Goal: Ask a question

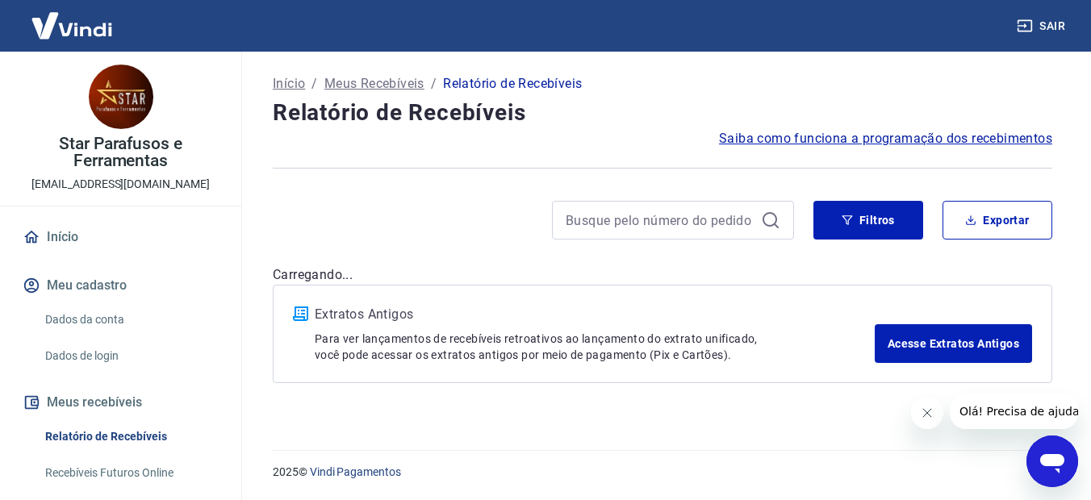
click at [1066, 431] on div "Início / Meus Recebíveis / Relatório de Recebíveis Relatório de Recebíveis Saib…" at bounding box center [662, 241] width 857 height 379
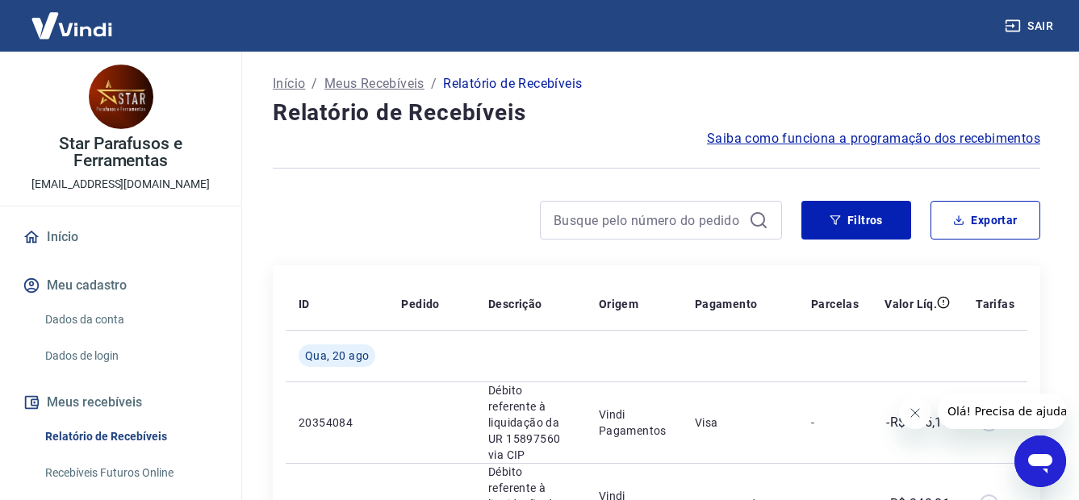
click at [1053, 459] on icon "Abrir janela de mensagens" at bounding box center [1040, 461] width 29 height 29
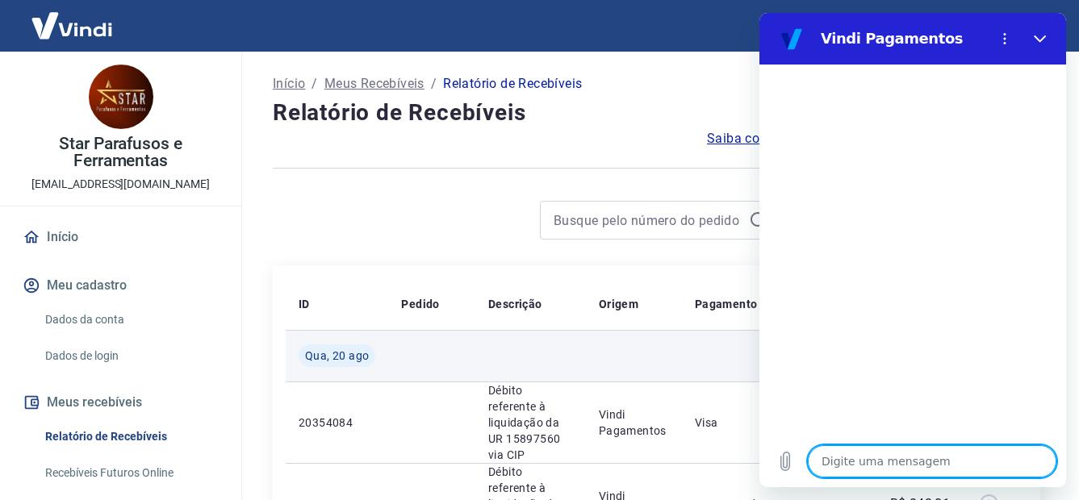
type textarea "O"
type textarea "x"
type textarea "Ol"
type textarea "x"
type textarea "[PERSON_NAME]"
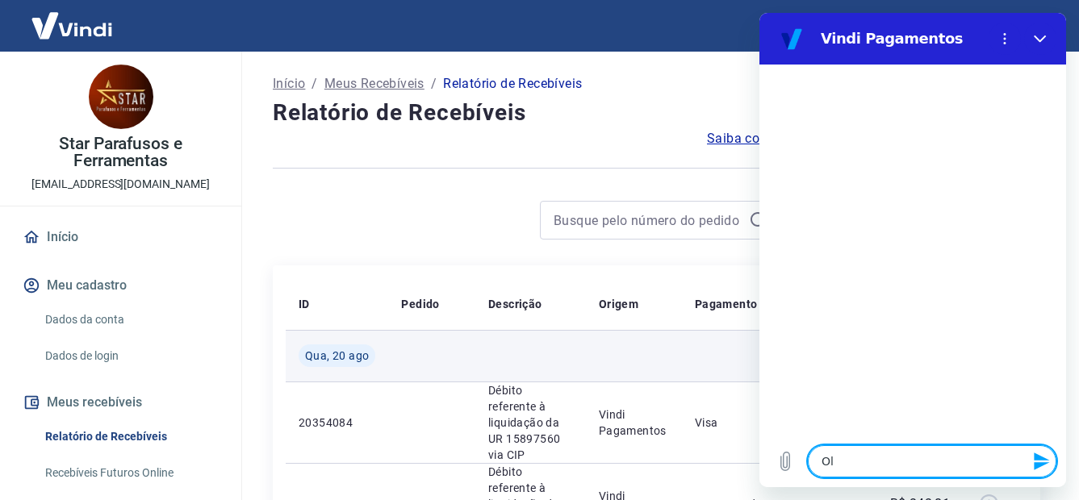
type textarea "x"
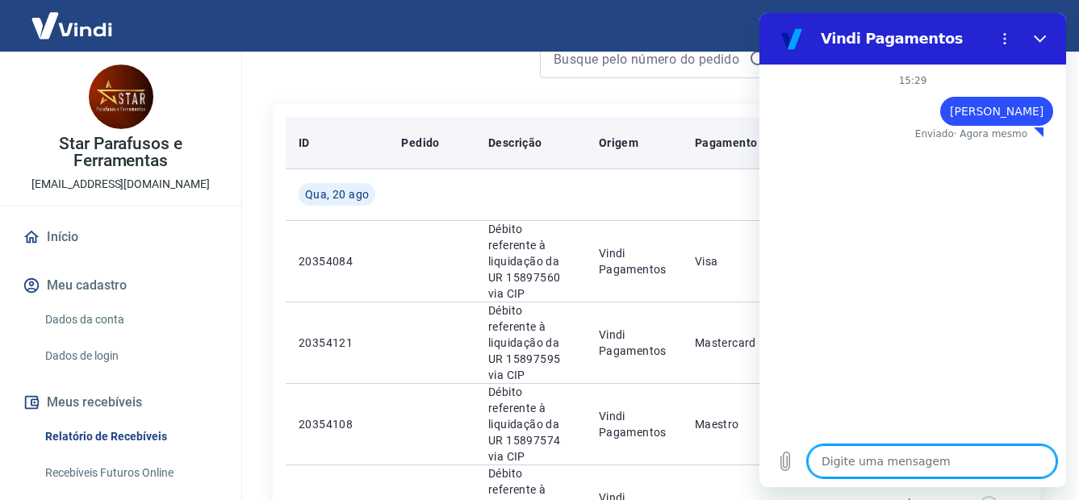
scroll to position [242, 0]
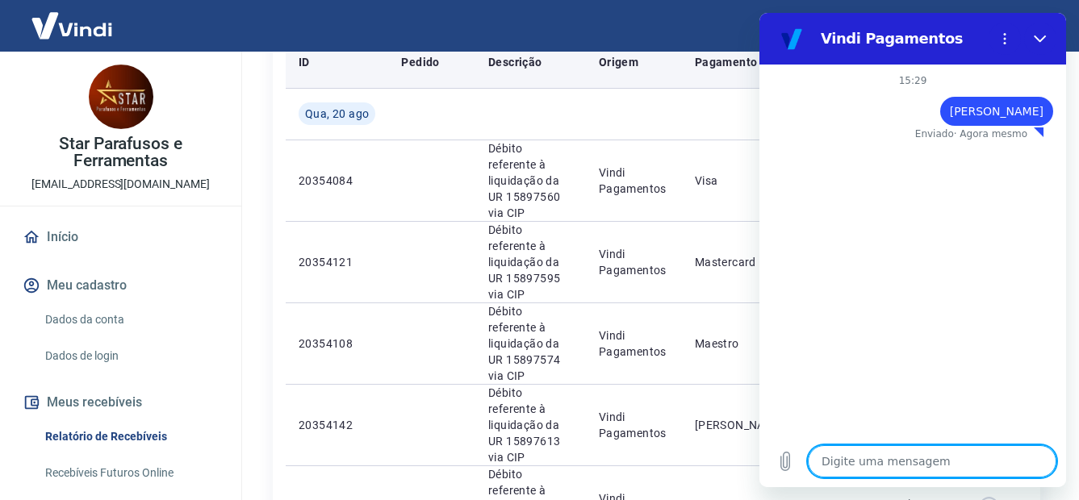
type textarea "x"
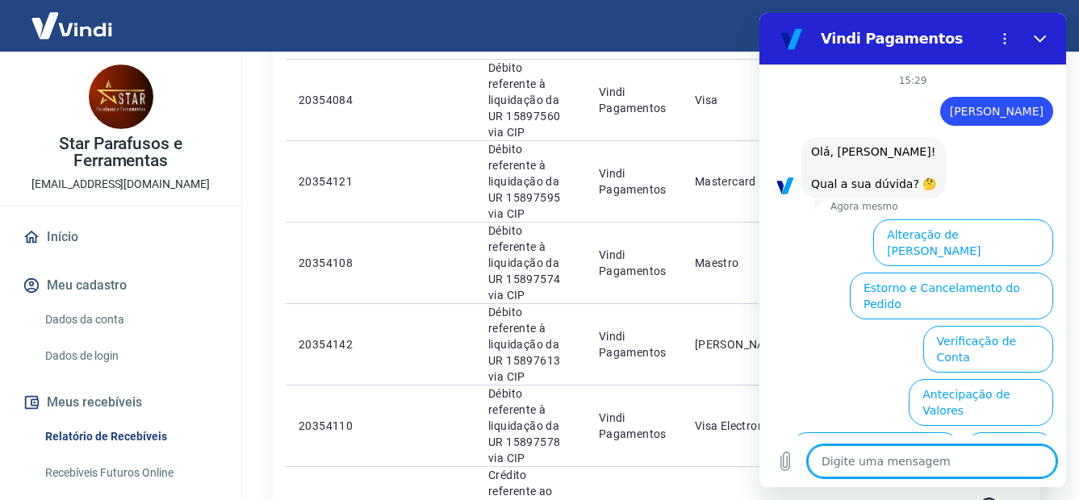
scroll to position [115, 0]
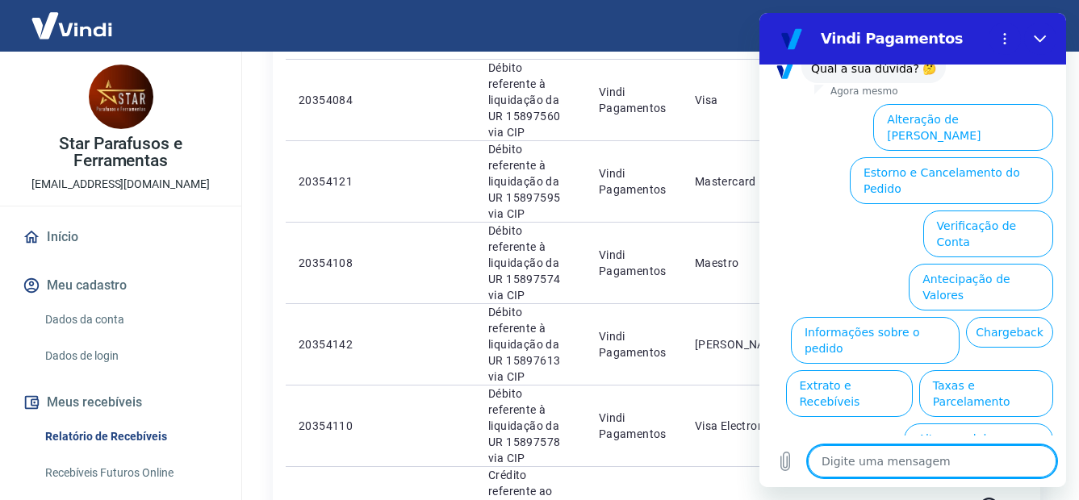
click at [951, 467] on textarea at bounding box center [932, 462] width 249 height 32
type textarea "D"
type textarea "x"
type textarea "Du"
type textarea "x"
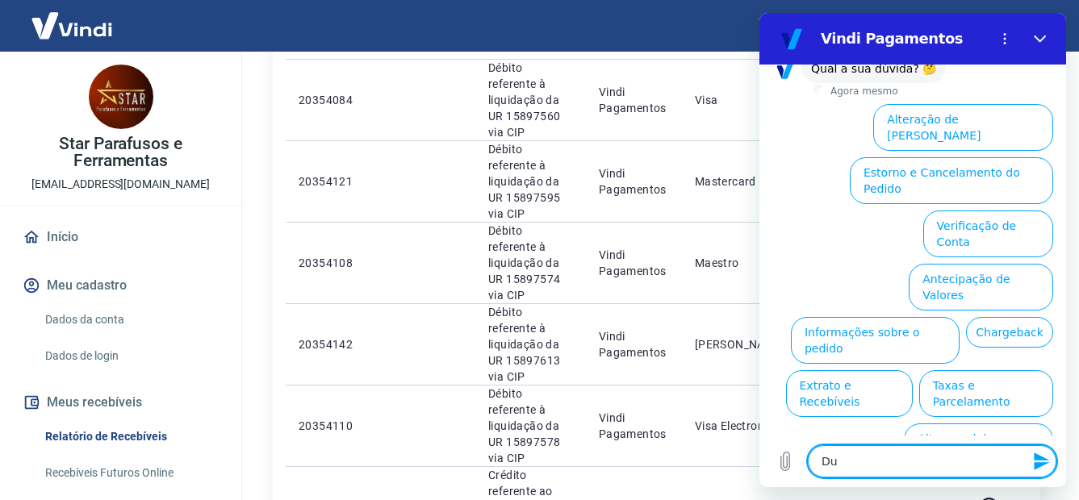
type textarea "Duv"
type textarea "x"
type textarea "Duvi"
type textarea "x"
type textarea "Duvid"
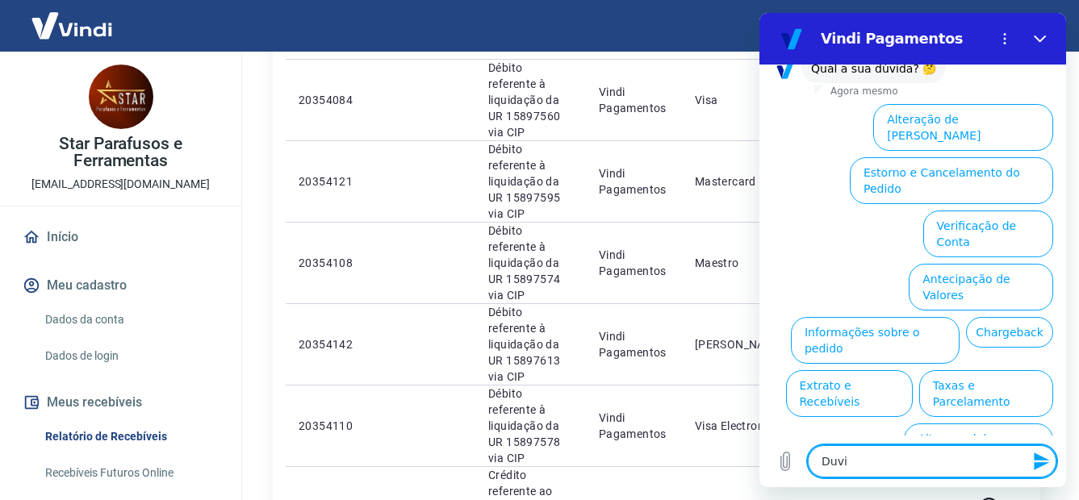
type textarea "x"
type textarea "Duvida"
type textarea "x"
type textarea "Duvidas"
type textarea "x"
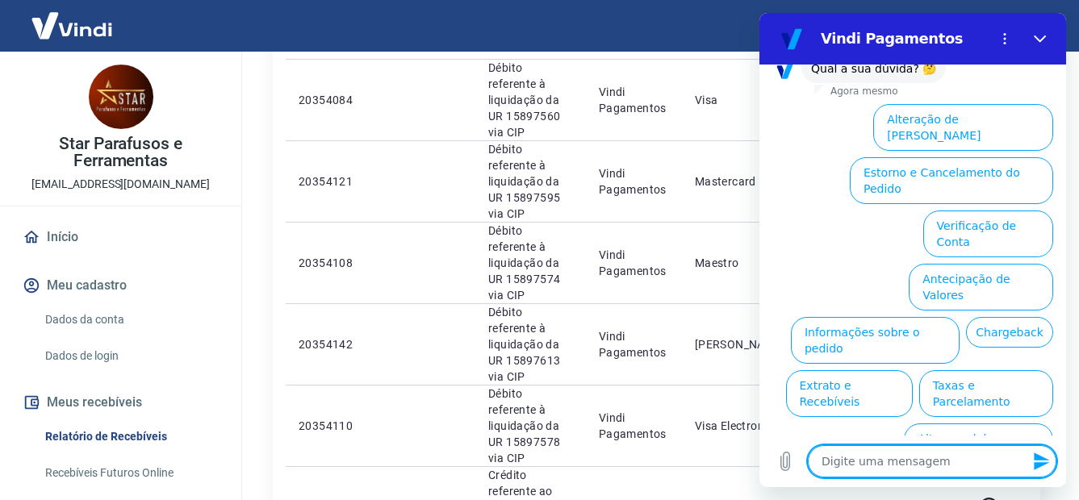
scroll to position [0, 0]
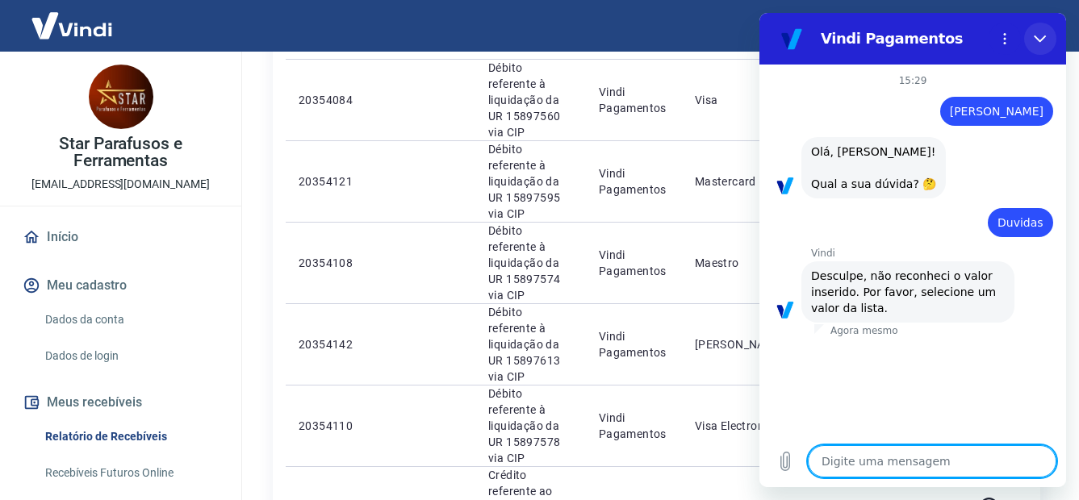
click at [1037, 34] on icon "Fechar" at bounding box center [1040, 38] width 13 height 13
type textarea "x"
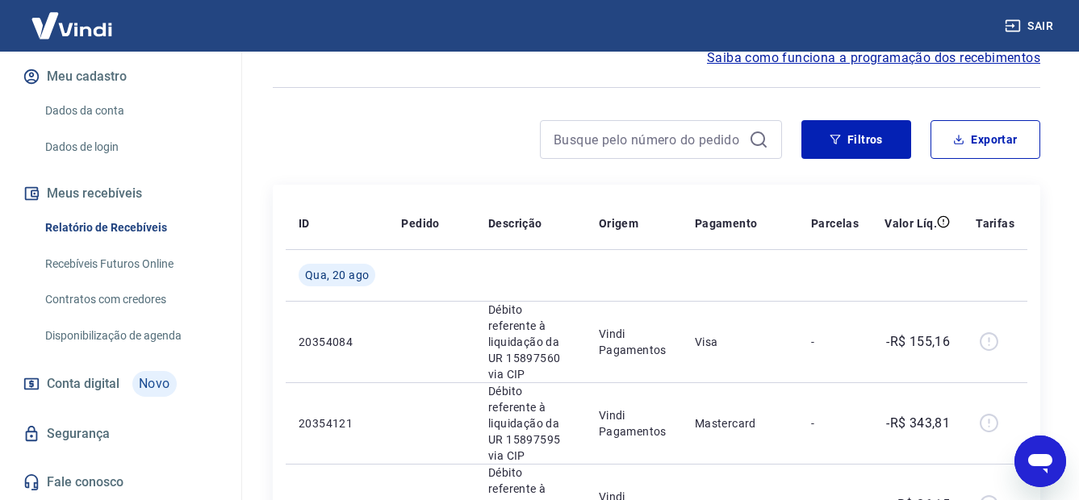
scroll to position [161, 0]
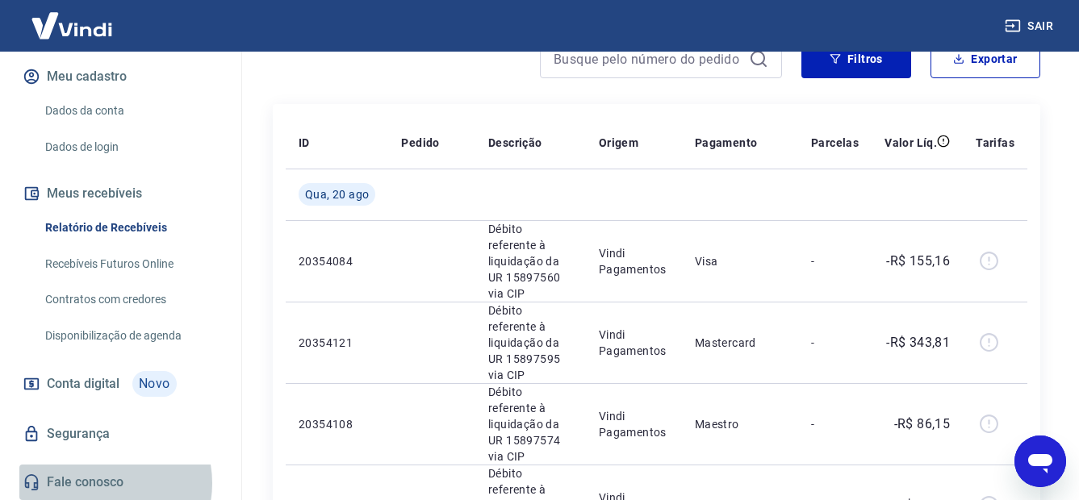
click at [100, 484] on link "Fale conosco" at bounding box center [120, 483] width 203 height 36
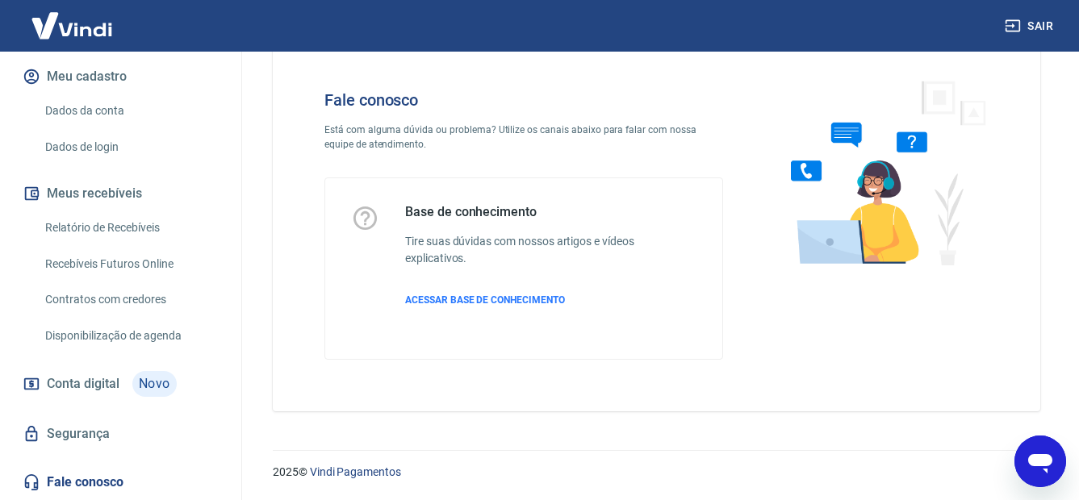
scroll to position [45, 0]
click at [509, 304] on span "ACESSAR BASE DE CONHECIMENTO" at bounding box center [485, 300] width 160 height 11
